Goal: Task Accomplishment & Management: Use online tool/utility

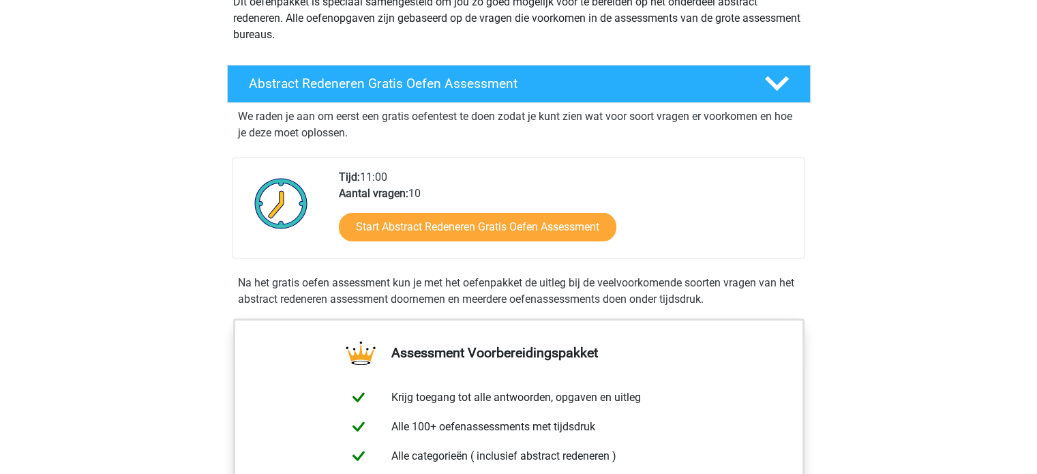
scroll to position [179, 0]
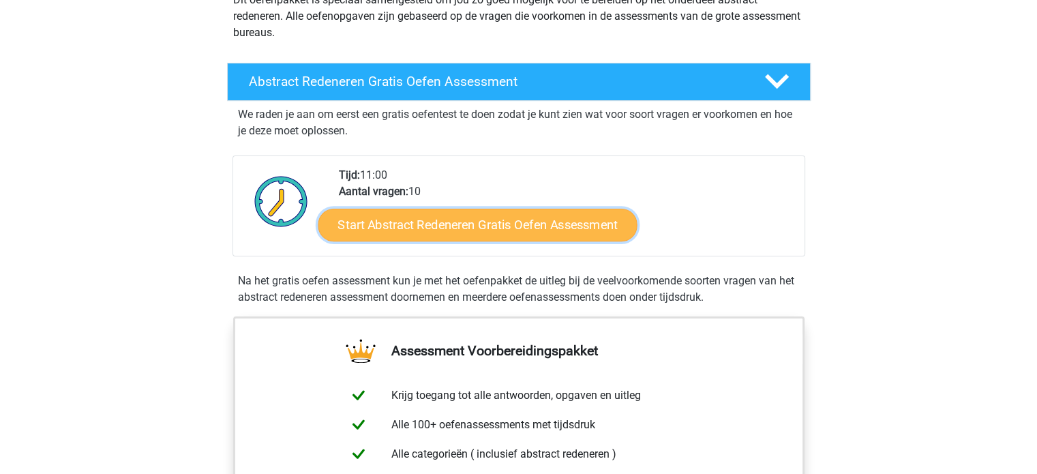
click at [484, 220] on link "Start Abstract Redeneren Gratis Oefen Assessment" at bounding box center [477, 224] width 319 height 33
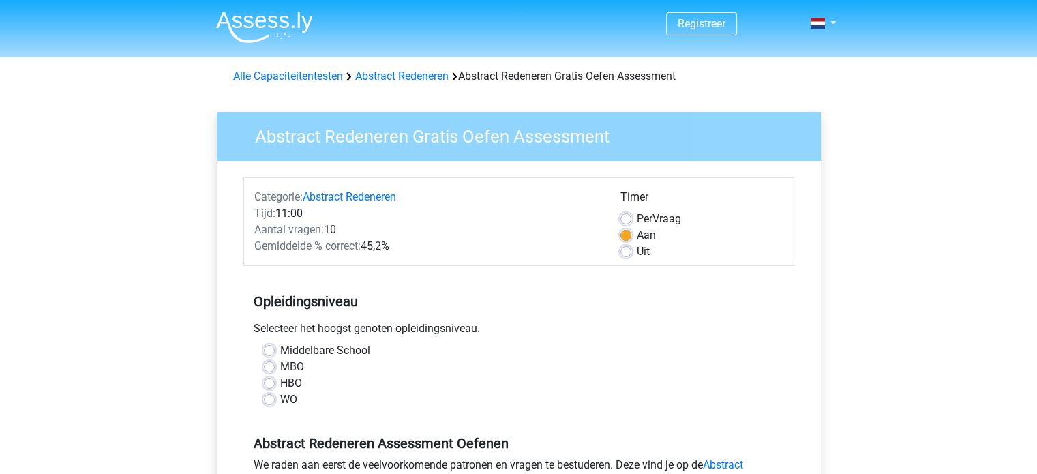
click at [280, 402] on label "WO" at bounding box center [288, 399] width 17 height 16
click at [264, 402] on input "WO" at bounding box center [269, 398] width 11 height 14
radio input "true"
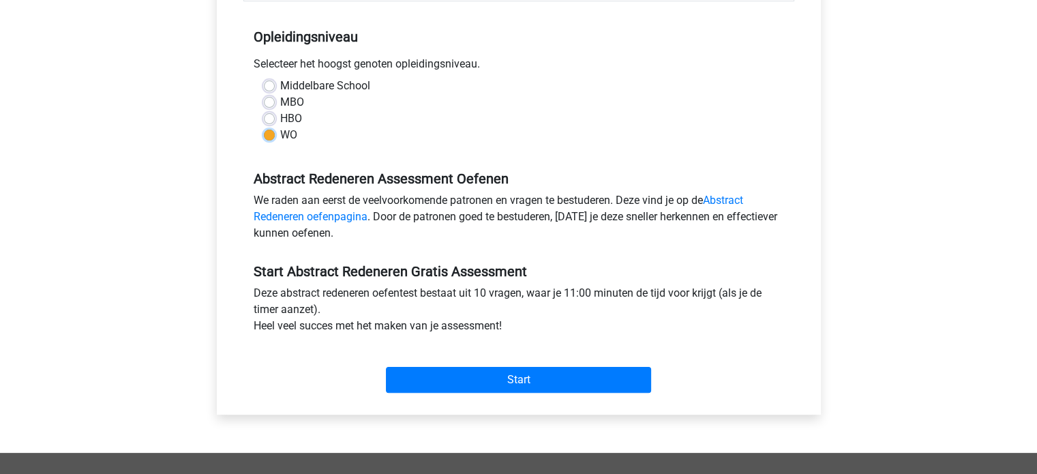
scroll to position [266, 0]
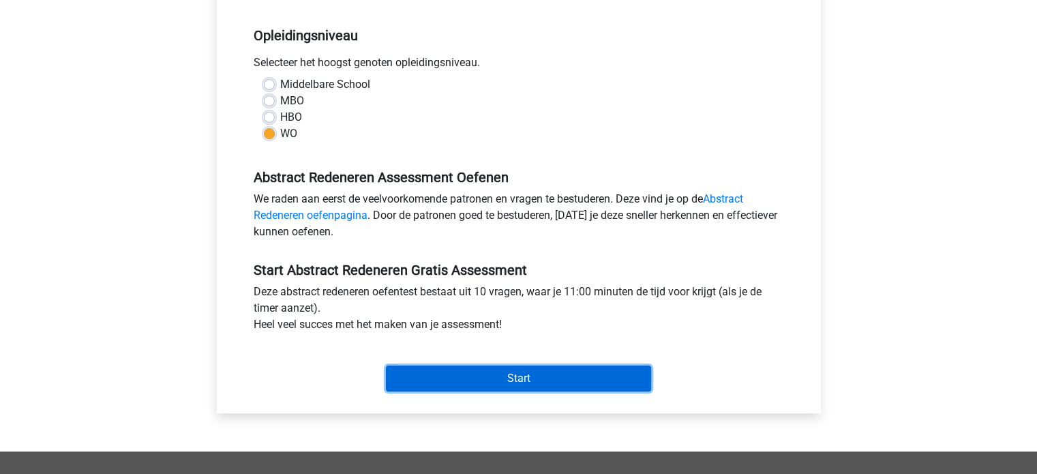
click at [489, 371] on input "Start" at bounding box center [518, 379] width 265 height 26
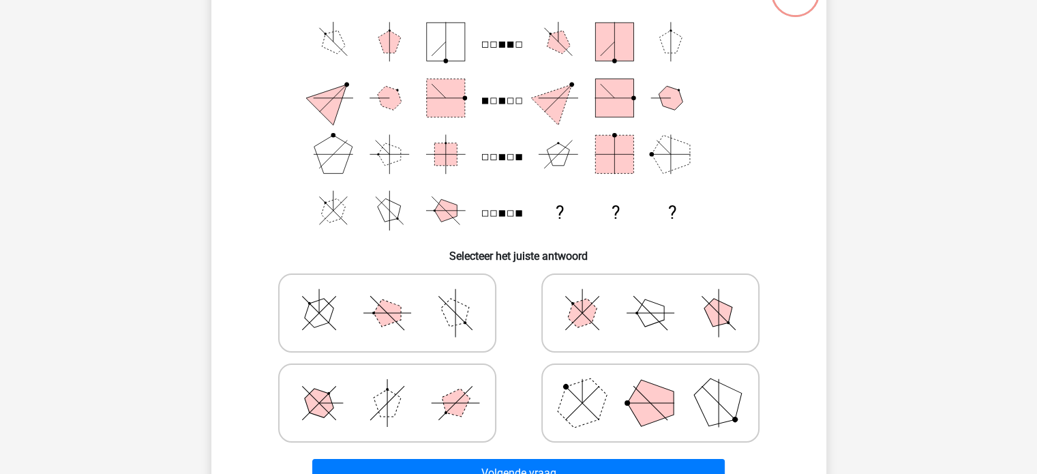
scroll to position [104, 0]
